Goal: Task Accomplishment & Management: Use online tool/utility

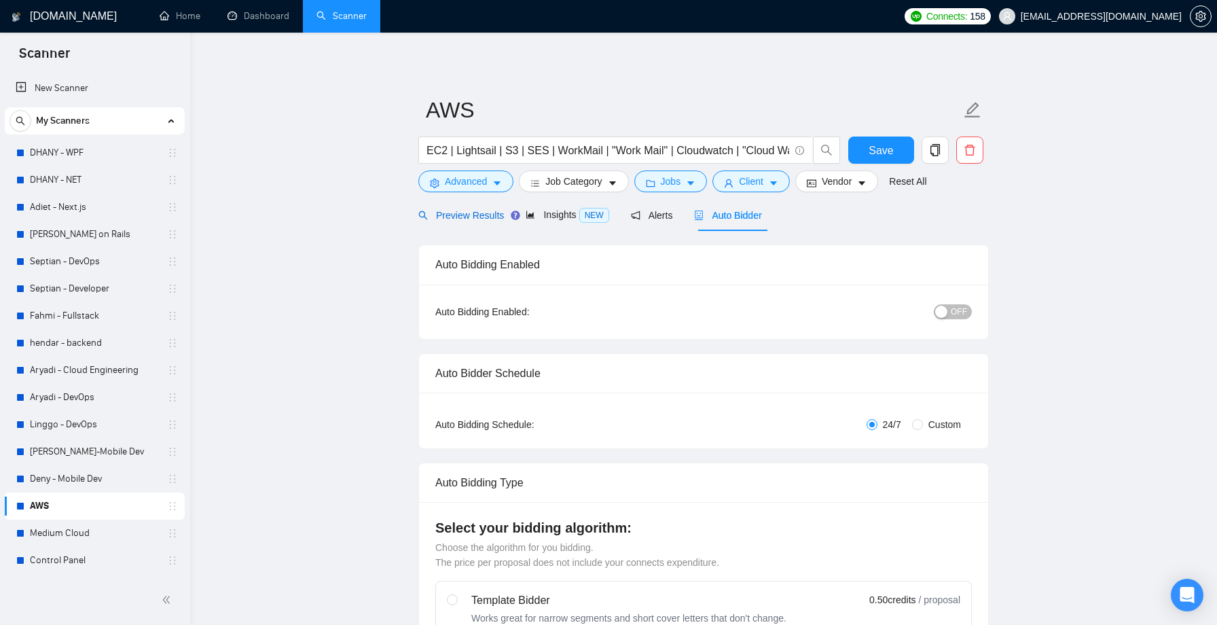
click at [467, 213] on span "Preview Results" at bounding box center [461, 215] width 86 height 11
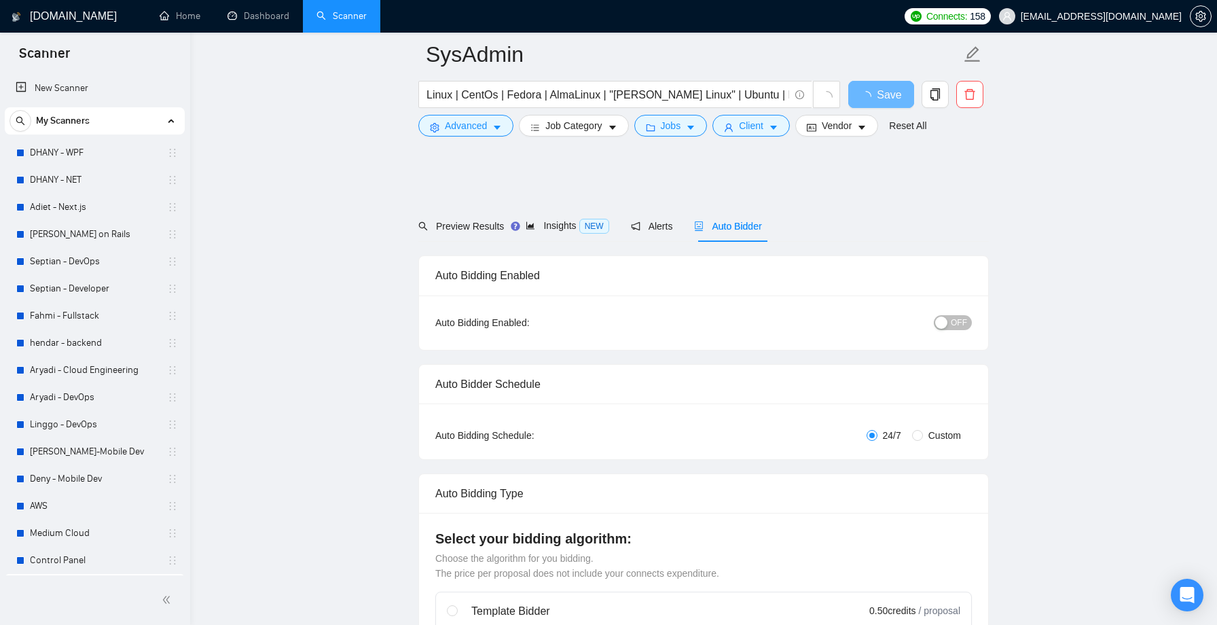
scroll to position [1184, 0]
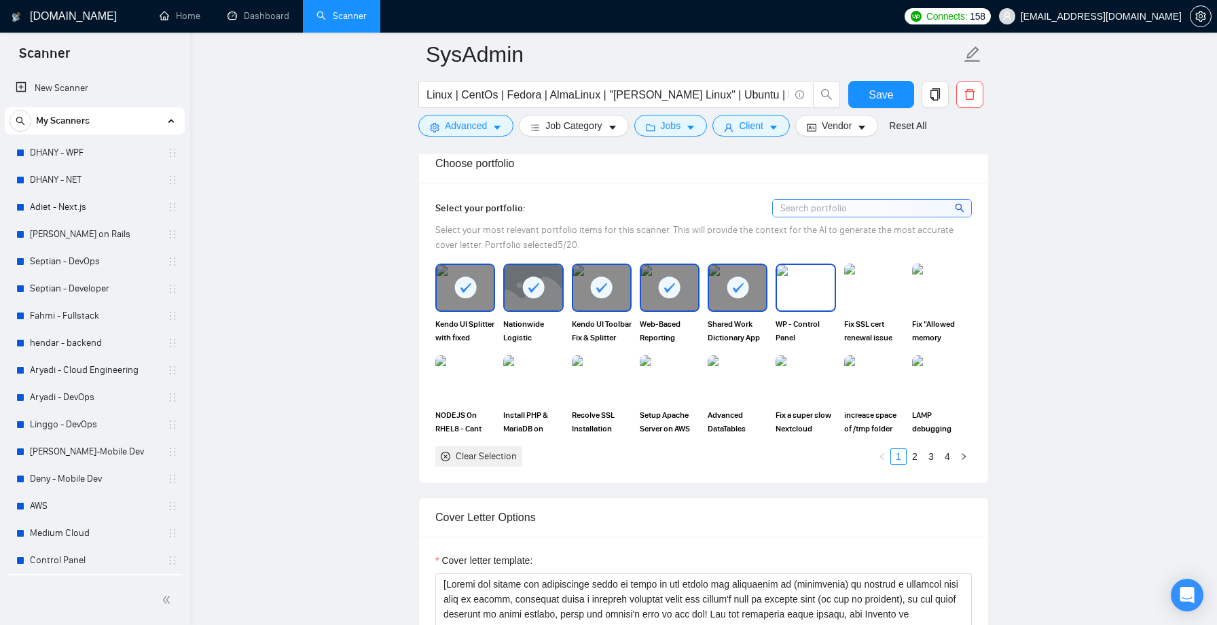
click at [813, 285] on img at bounding box center [805, 287] width 57 height 45
click at [813, 285] on rect at bounding box center [806, 287] width 22 height 22
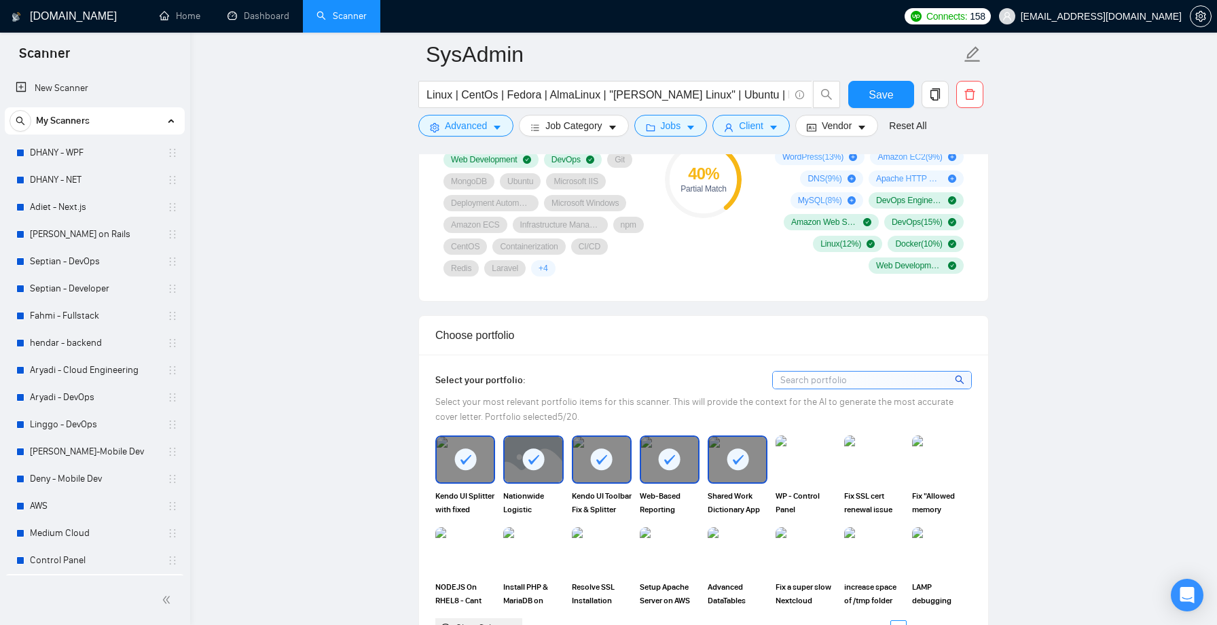
scroll to position [1019, 0]
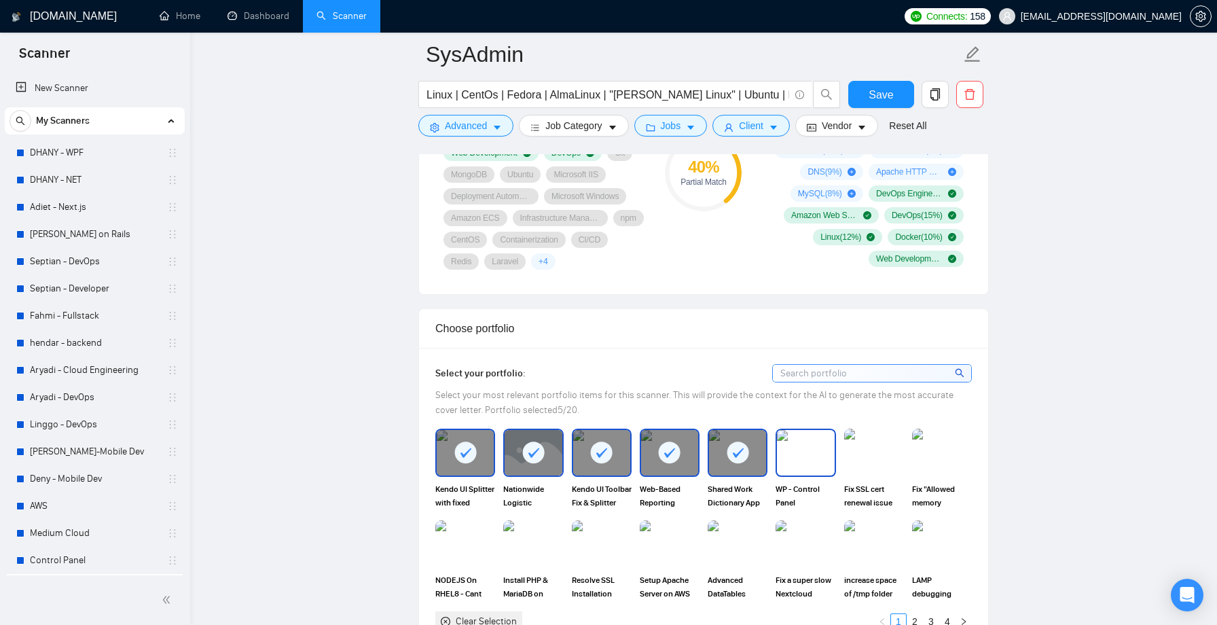
click at [797, 460] on img at bounding box center [805, 452] width 57 height 45
click at [797, 460] on icon at bounding box center [806, 453] width 22 height 22
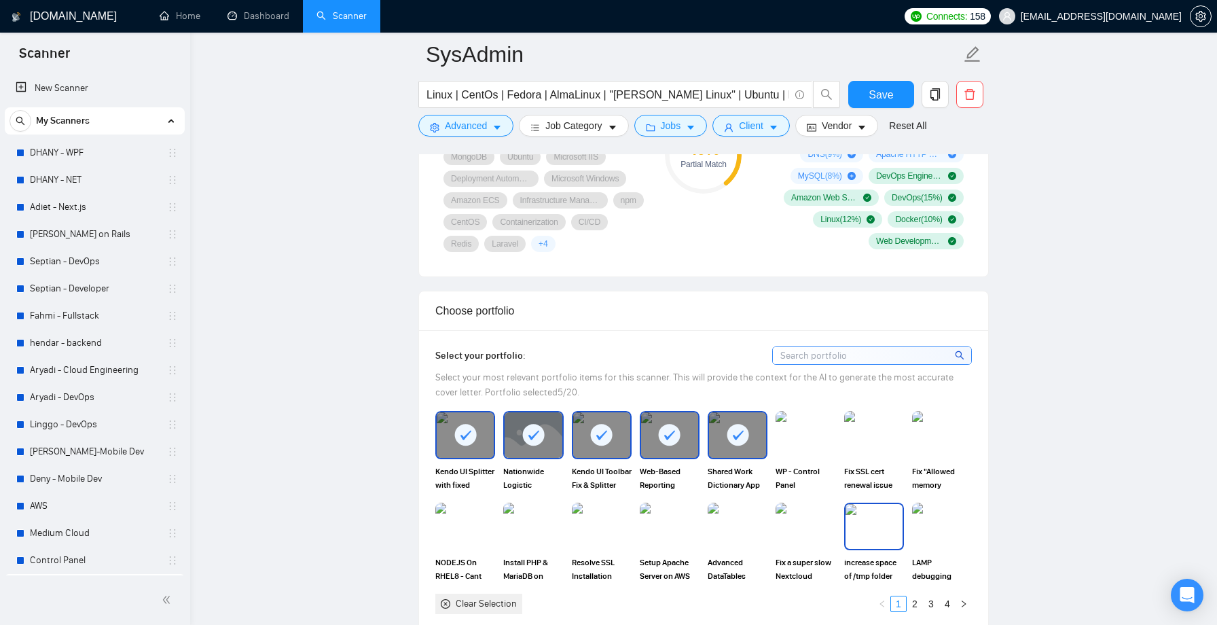
scroll to position [1045, 0]
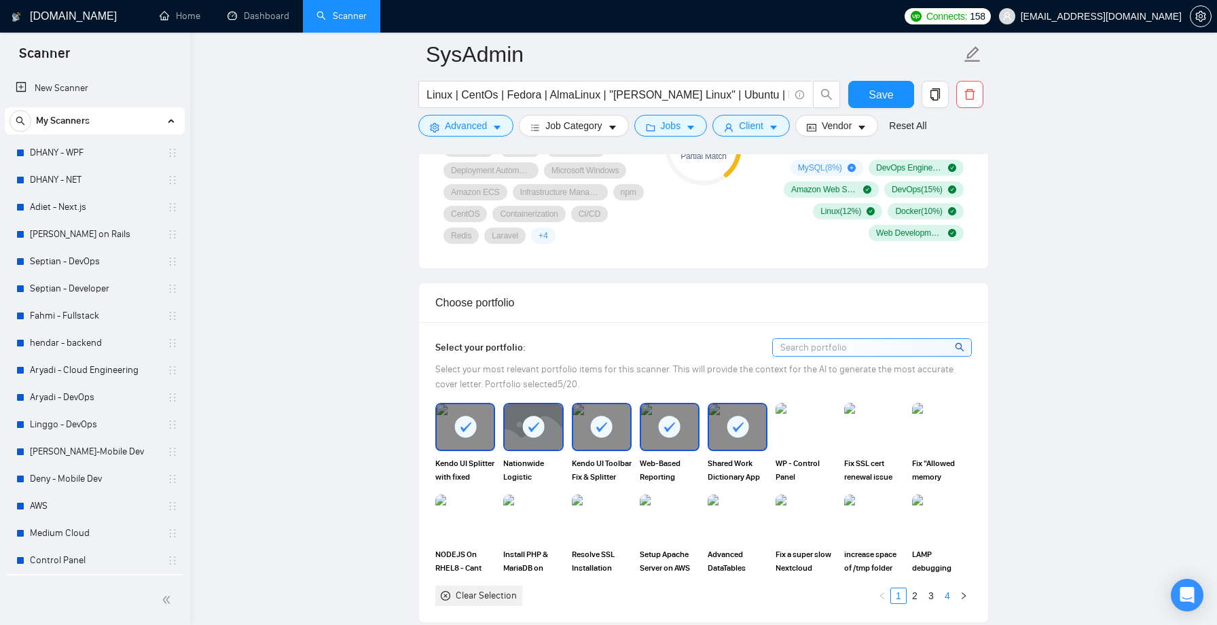
click at [945, 595] on link "4" at bounding box center [947, 595] width 15 height 15
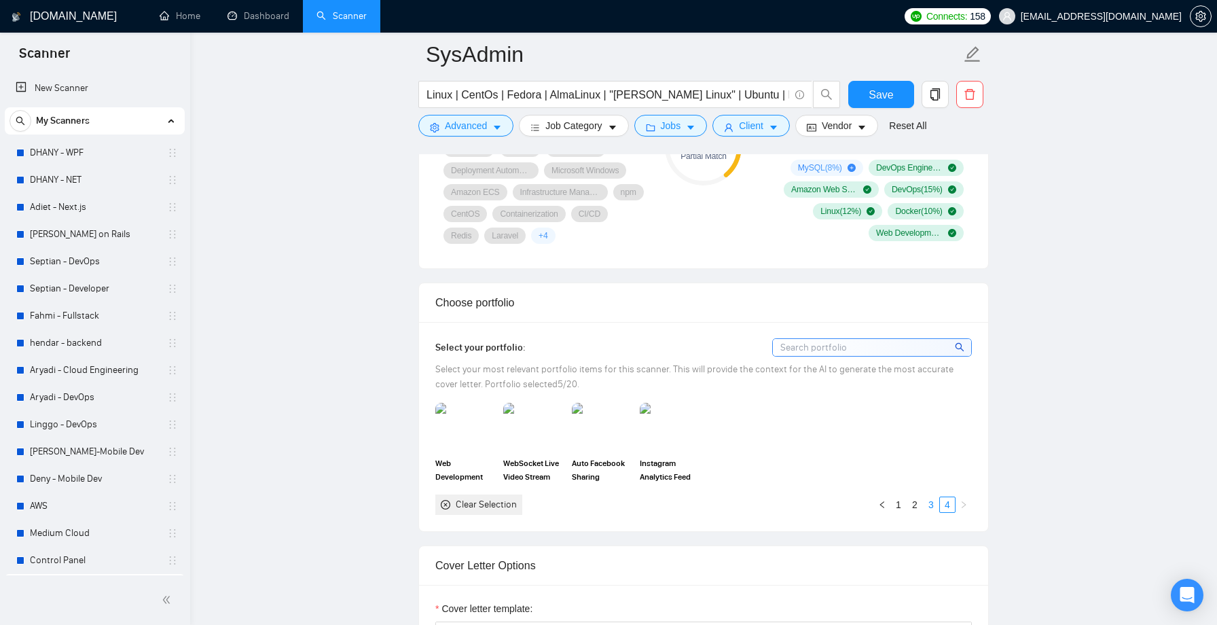
click at [931, 505] on link "3" at bounding box center [931, 504] width 15 height 15
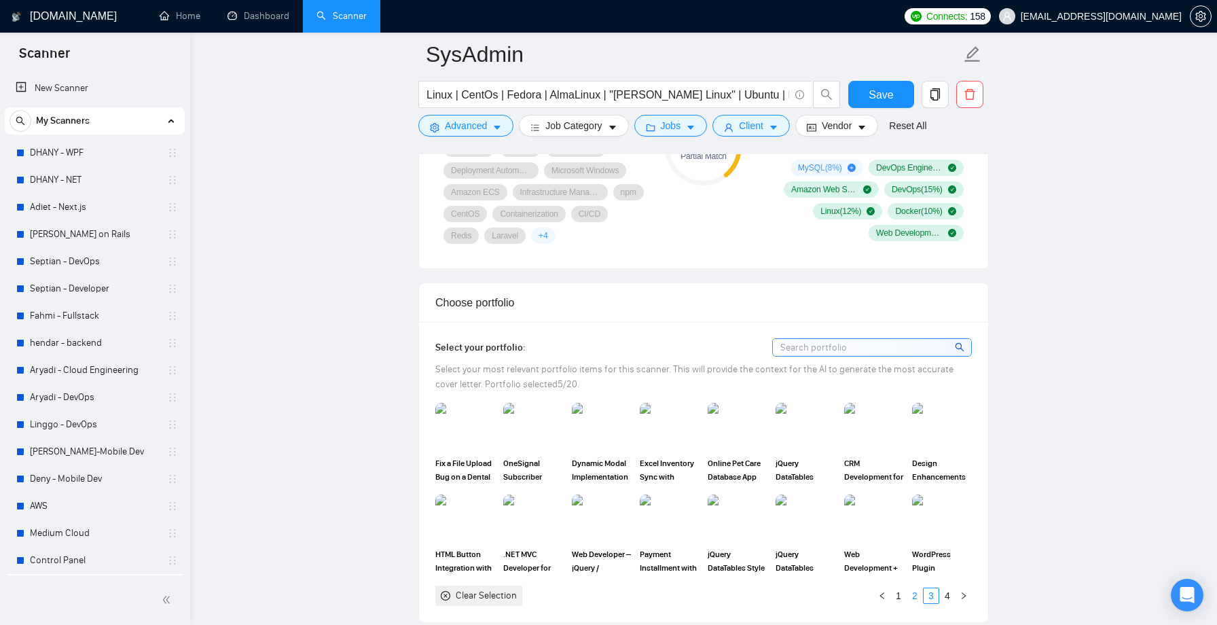
click at [913, 596] on link "2" at bounding box center [914, 595] width 15 height 15
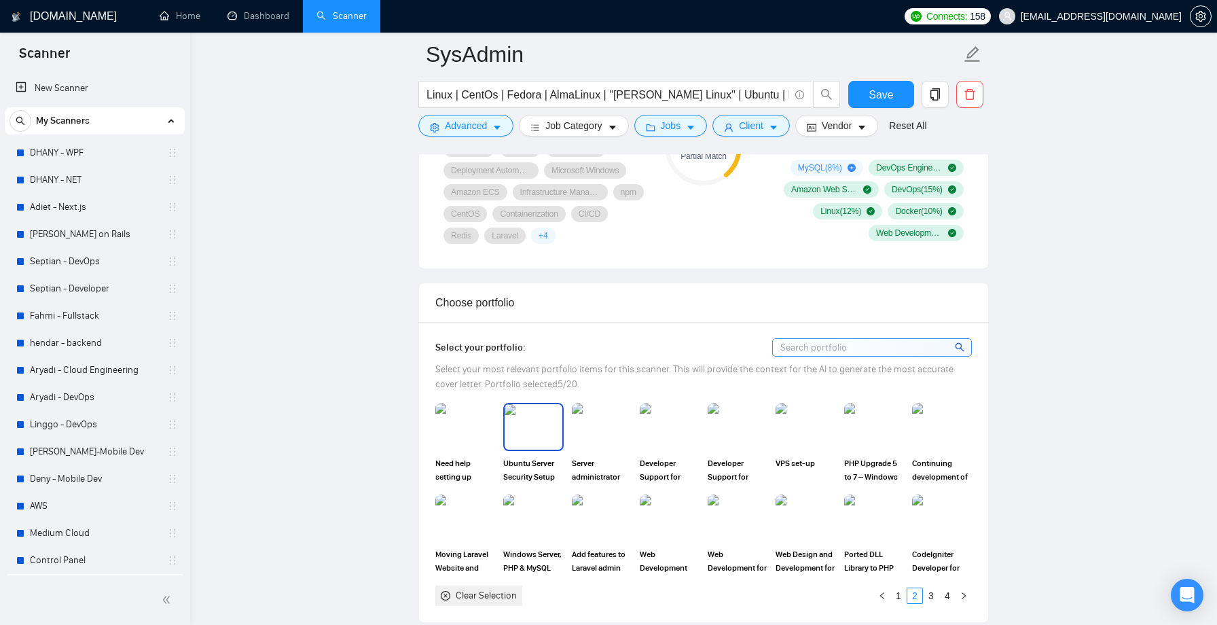
click at [536, 427] on img at bounding box center [533, 426] width 57 height 45
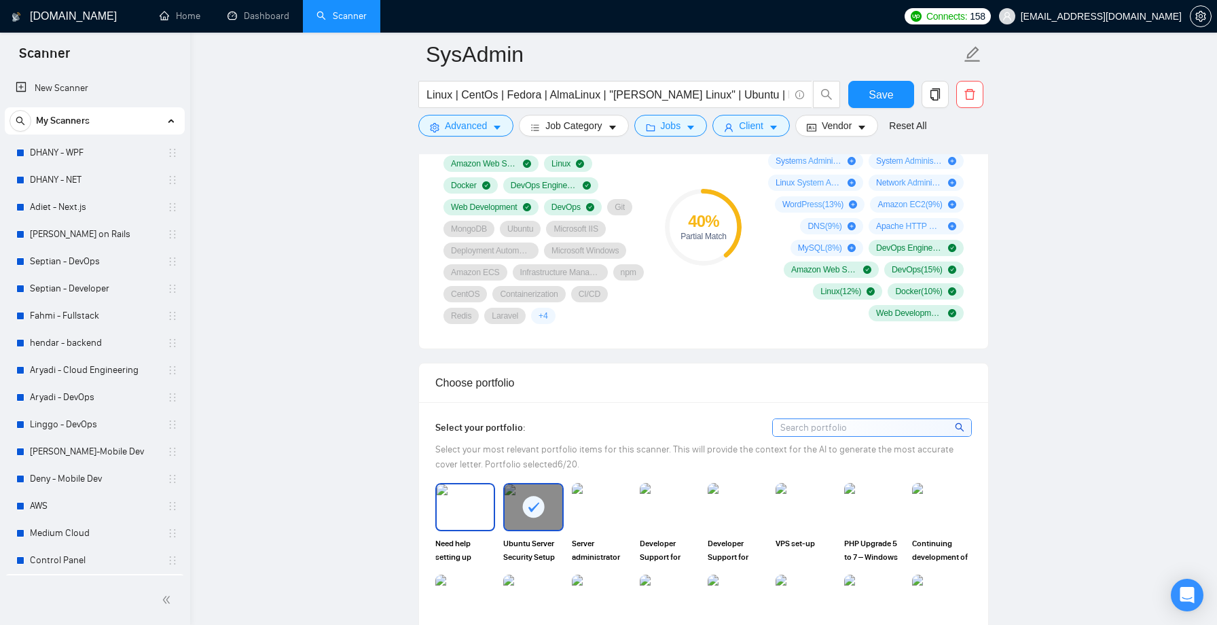
scroll to position [962, 0]
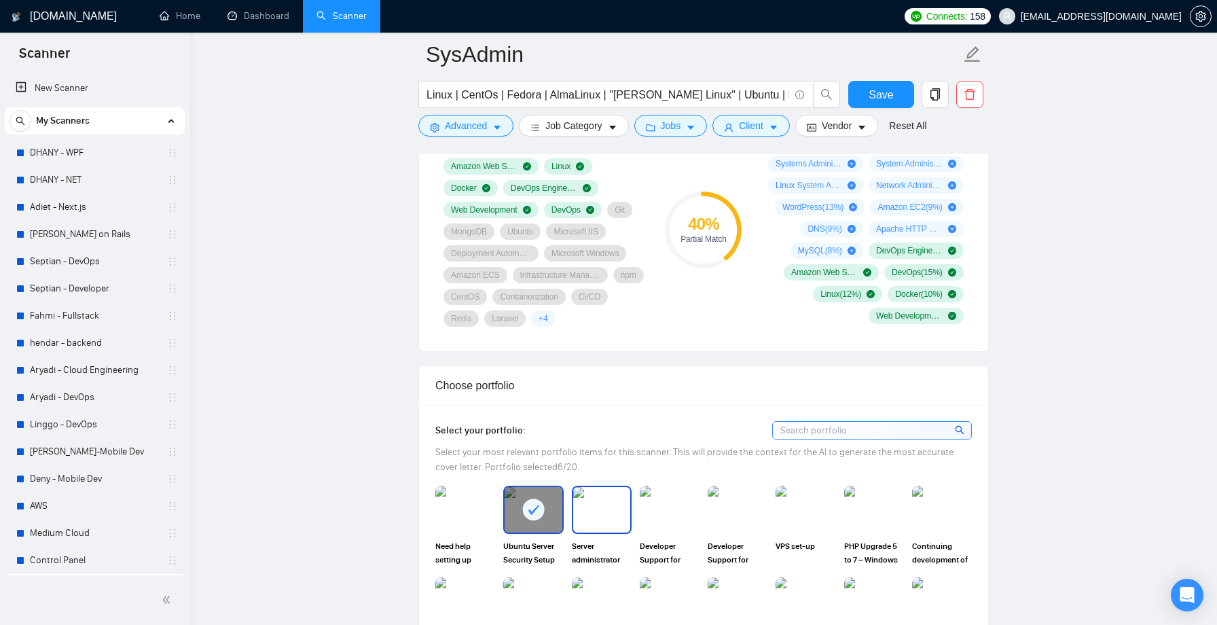
click at [588, 518] on img at bounding box center [601, 509] width 57 height 45
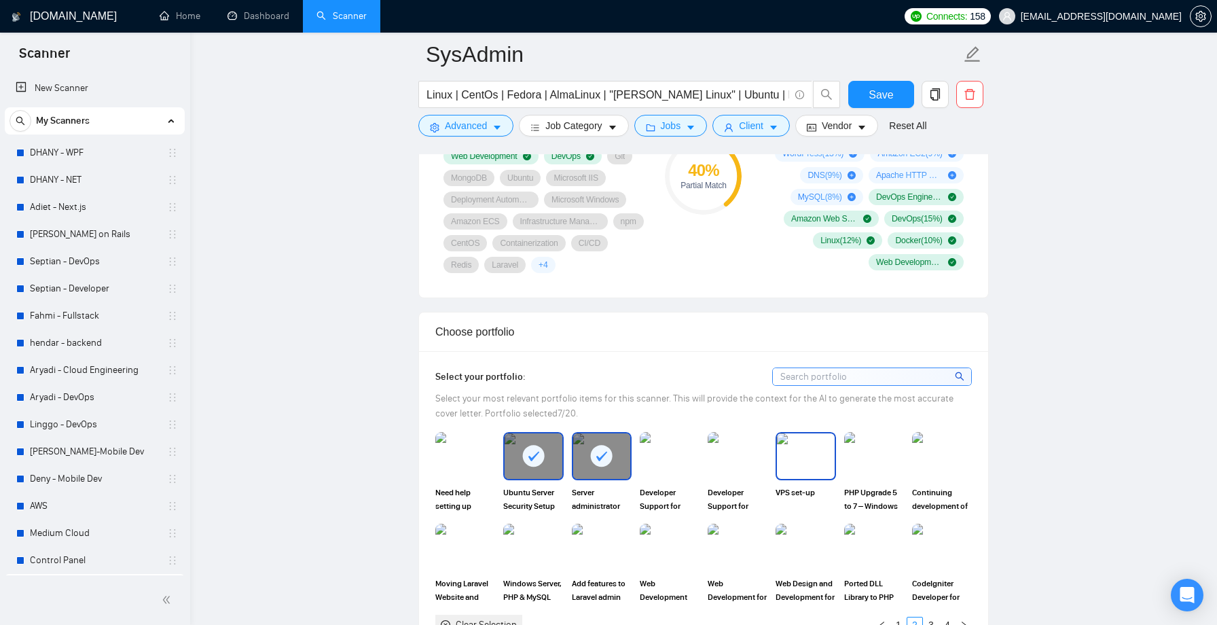
scroll to position [1016, 0]
click at [469, 456] on img at bounding box center [465, 455] width 57 height 45
click at [587, 274] on div "Your Profile Last sync a day ago Amazon Web Services Linux Docker DevOps Engine…" at bounding box center [543, 175] width 217 height 211
click at [548, 266] on span "+ 4" at bounding box center [544, 264] width 10 height 11
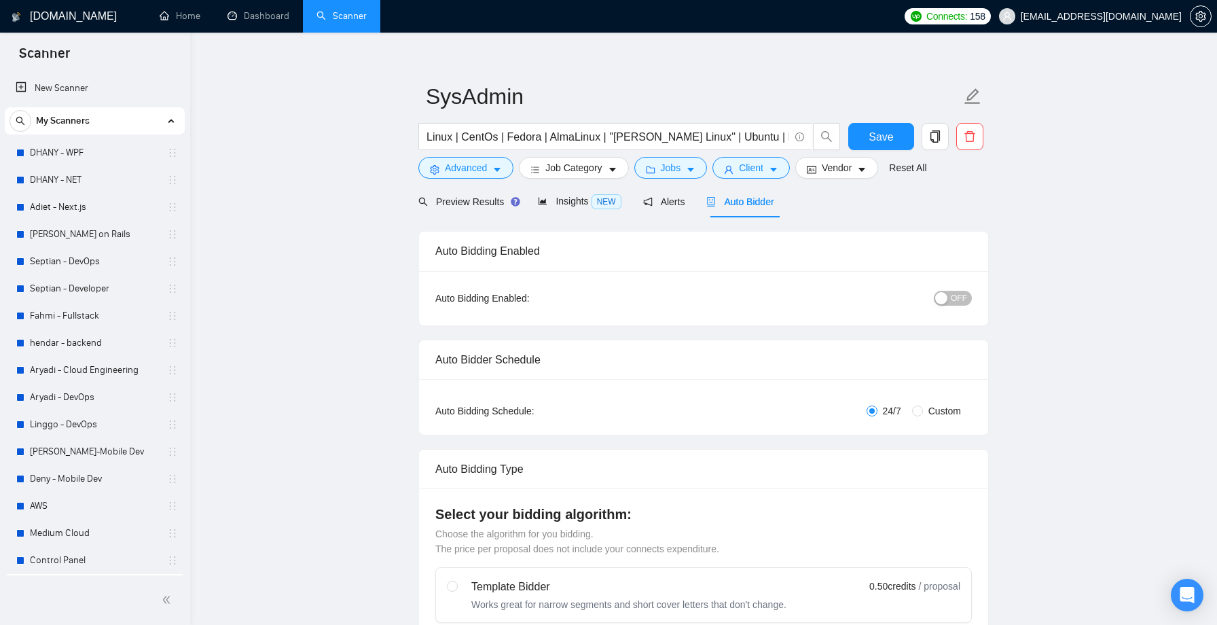
scroll to position [0, 0]
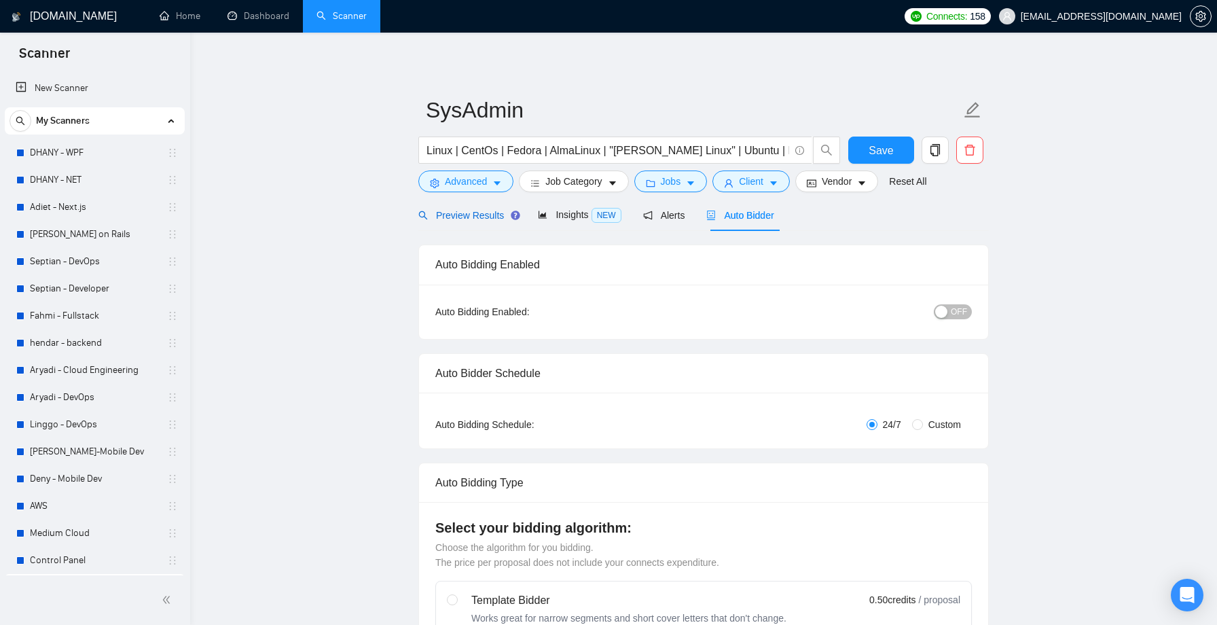
click at [475, 221] on div "Preview Results" at bounding box center [467, 215] width 98 height 15
click at [478, 211] on span "Preview Results" at bounding box center [467, 215] width 98 height 11
click at [478, 211] on span "Preview Results" at bounding box center [461, 215] width 86 height 11
